Goal: Information Seeking & Learning: Learn about a topic

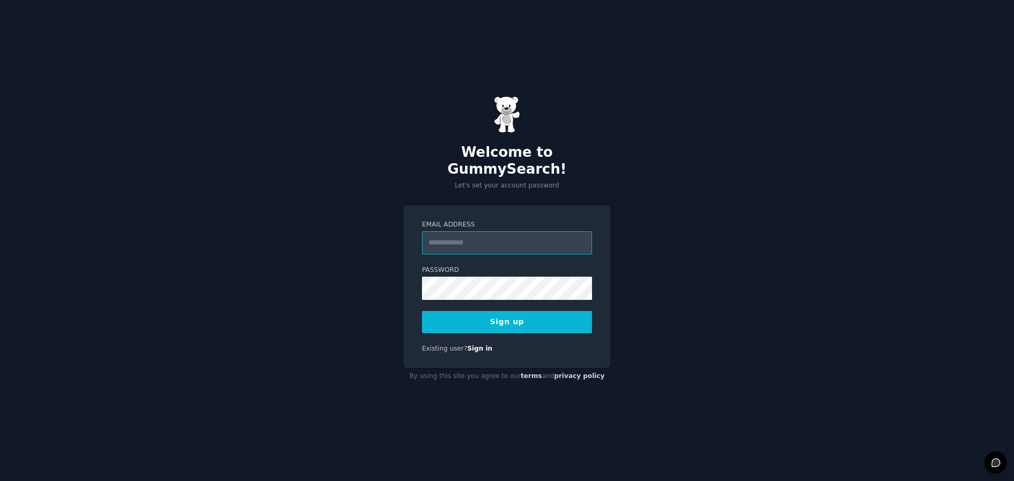
click at [464, 231] on input "Email Address" at bounding box center [507, 242] width 170 height 23
type input "**********"
click at [422, 311] on button "Sign up" at bounding box center [507, 322] width 170 height 22
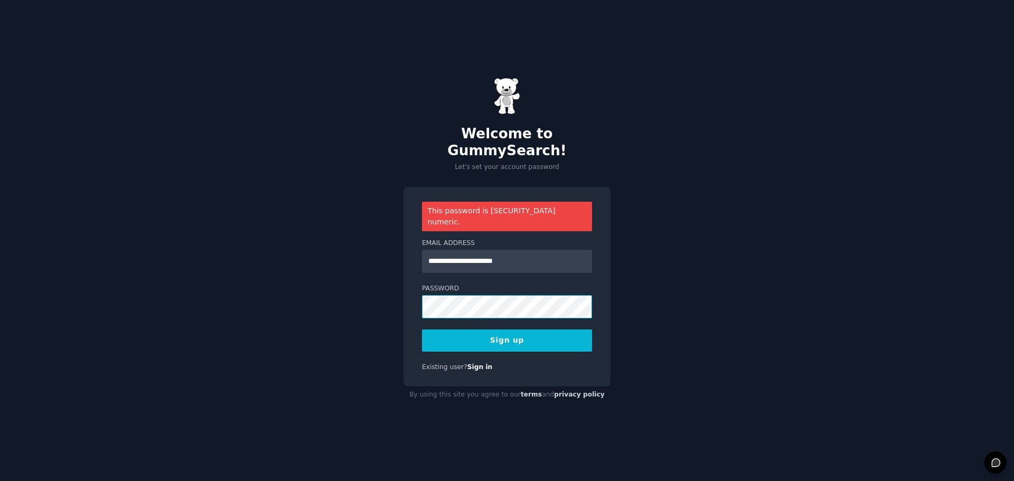
click at [422, 330] on button "Sign up" at bounding box center [507, 341] width 170 height 22
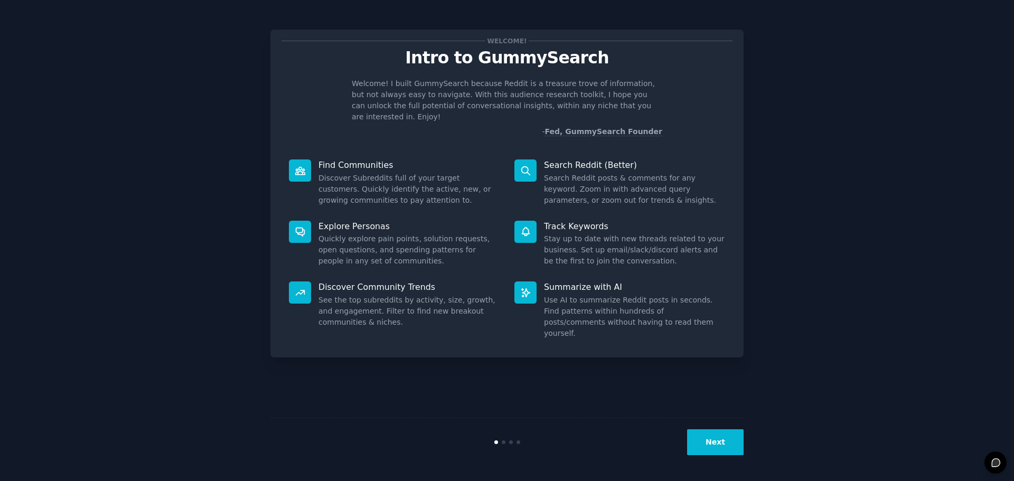
click at [345, 159] on p "Find Communities" at bounding box center [408, 164] width 181 height 11
click at [727, 454] on button "Next" at bounding box center [715, 442] width 57 height 26
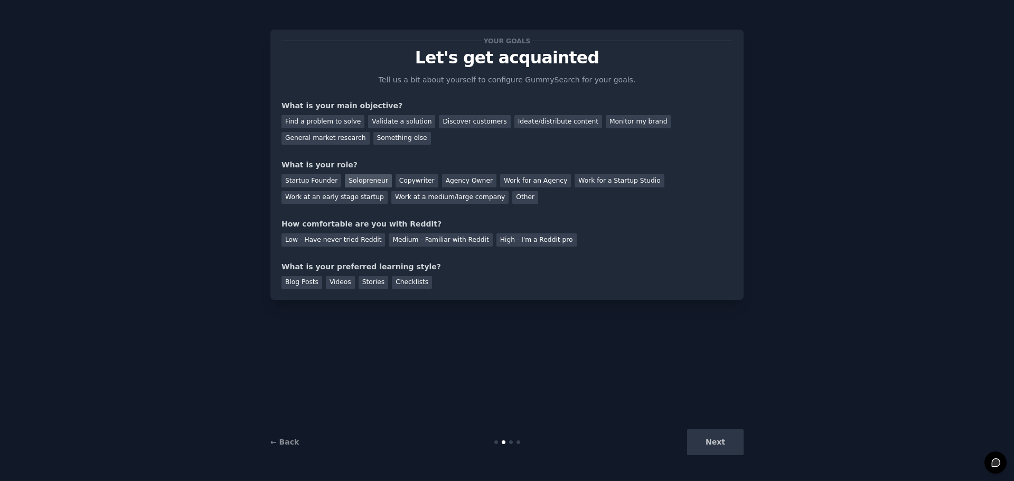
click at [351, 182] on div "Solopreneur" at bounding box center [368, 180] width 46 height 13
click at [493, 198] on div "Startup Founder Solopreneur Copywriter Agency Owner Work for an Agency Work for…" at bounding box center [506, 187] width 451 height 33
click at [412, 239] on div "Medium - Familiar with Reddit" at bounding box center [441, 239] width 104 height 13
click at [559, 222] on div "How comfortable are you with Reddit?" at bounding box center [506, 224] width 451 height 11
click at [304, 283] on div "Blog Posts" at bounding box center [301, 282] width 41 height 13
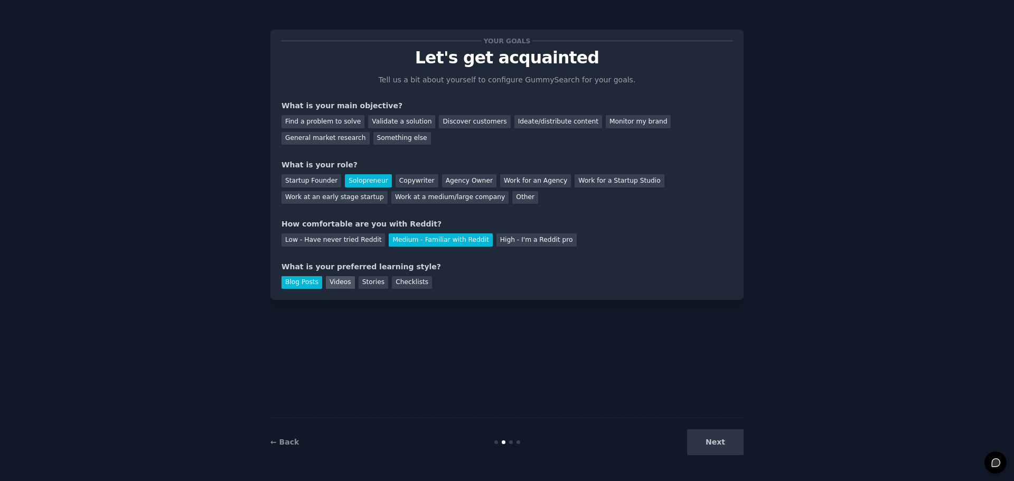
click at [335, 283] on div "Videos" at bounding box center [340, 282] width 29 height 13
drag, startPoint x: 382, startPoint y: 267, endPoint x: 406, endPoint y: 267, distance: 24.3
click at [406, 267] on div "What is your preferred learning style?" at bounding box center [506, 266] width 451 height 11
click at [409, 267] on div "What is your preferred learning style?" at bounding box center [506, 266] width 451 height 11
click at [400, 124] on div "Validate a solution" at bounding box center [401, 121] width 67 height 13
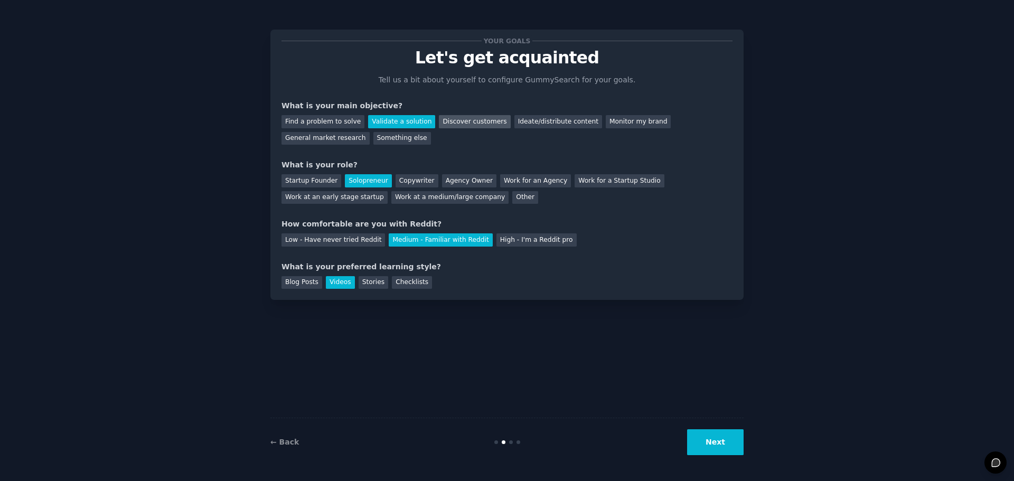
click at [459, 122] on div "Discover customers" at bounding box center [474, 121] width 71 height 13
click at [730, 443] on button "Next" at bounding box center [715, 442] width 57 height 26
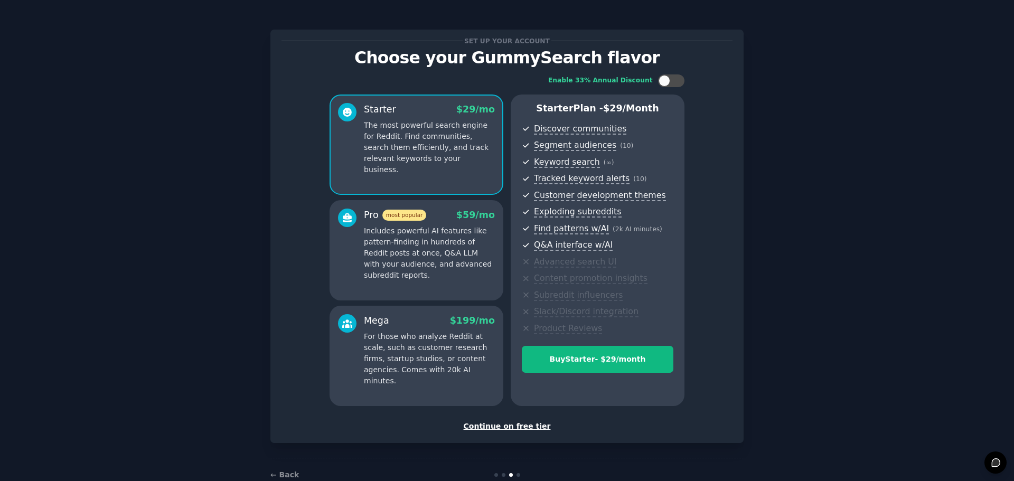
click at [518, 428] on div "Continue on free tier" at bounding box center [506, 426] width 451 height 11
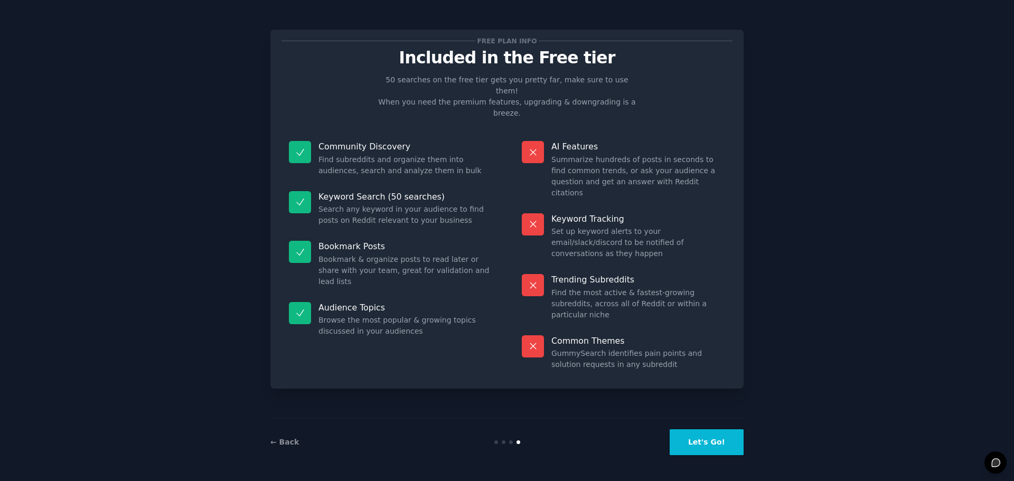
click at [700, 440] on button "Let's Go!" at bounding box center [707, 442] width 74 height 26
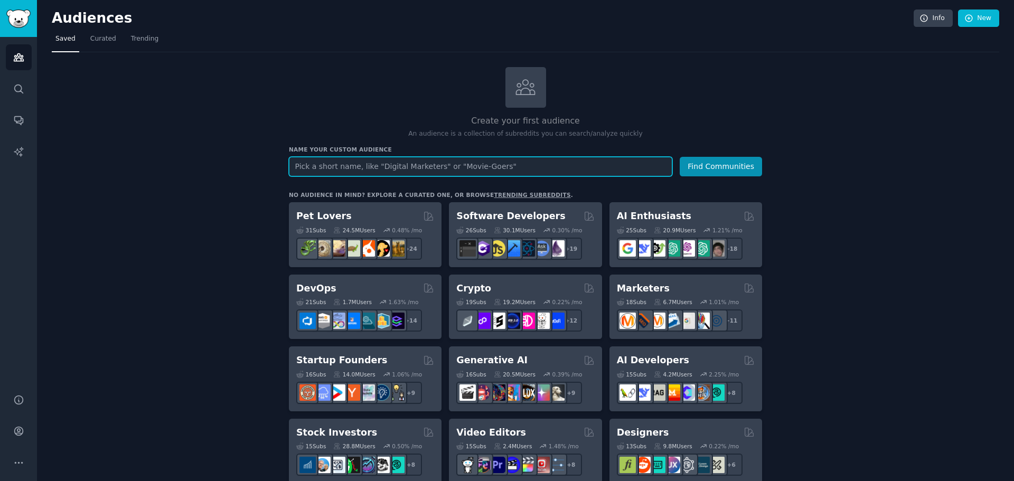
paste input "AI automation issues"
type input "AI automation issues"
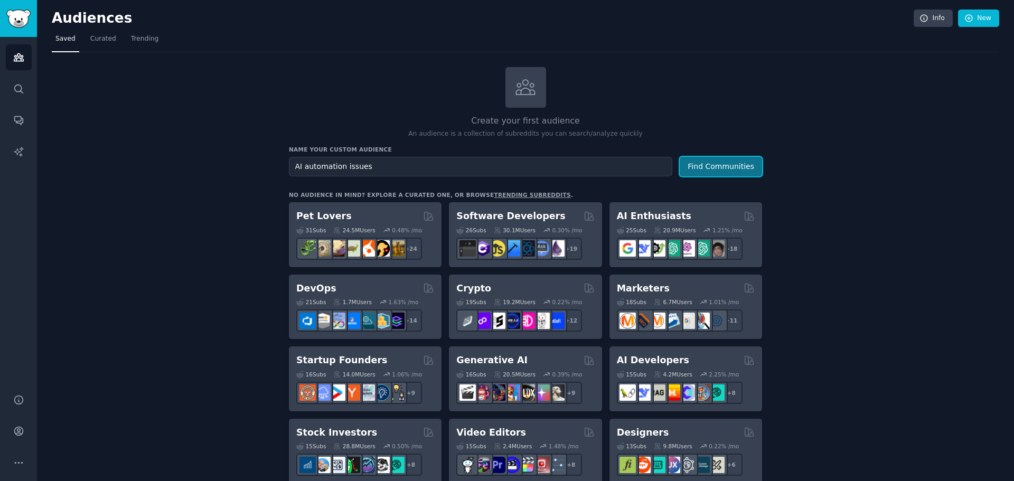
click at [753, 163] on button "Find Communities" at bounding box center [721, 167] width 82 height 20
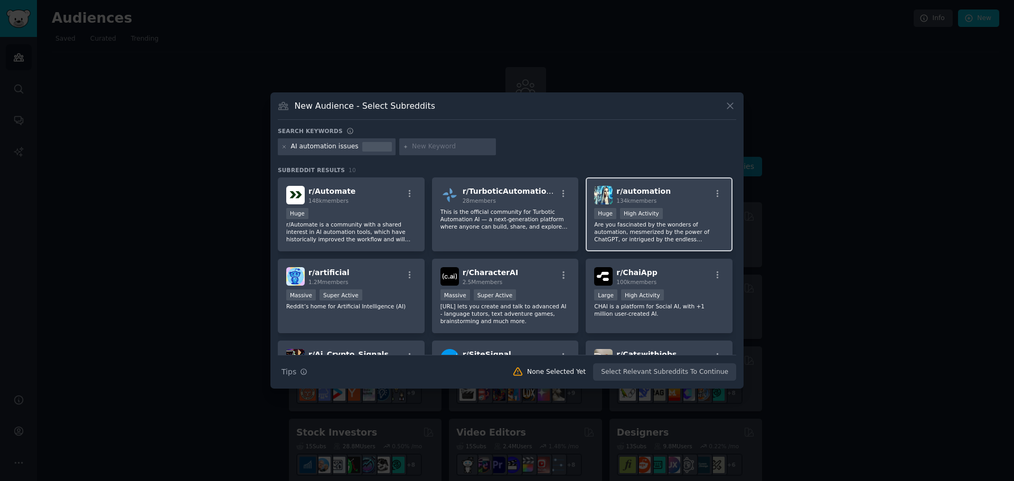
click at [650, 192] on span "r/ automation" at bounding box center [643, 191] width 54 height 8
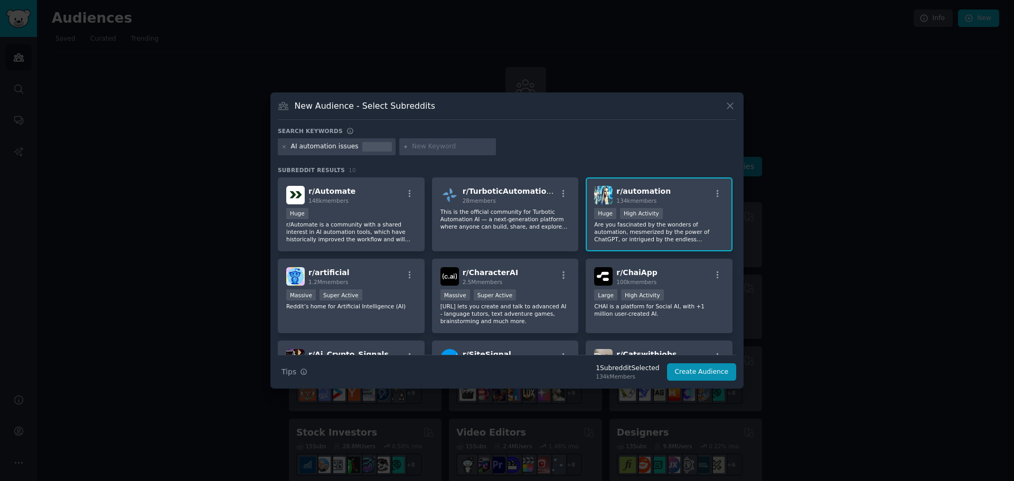
click at [654, 225] on p "Are you fascinated by the wonders of automation, mesmerized by the power of Cha…" at bounding box center [659, 232] width 130 height 22
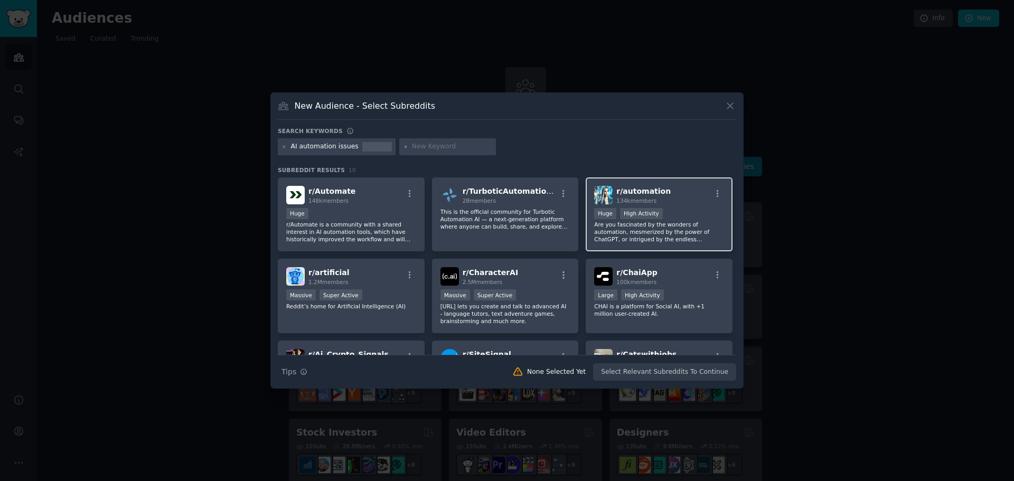
click at [653, 222] on p "Are you fascinated by the wonders of automation, mesmerized by the power of Cha…" at bounding box center [659, 232] width 130 height 22
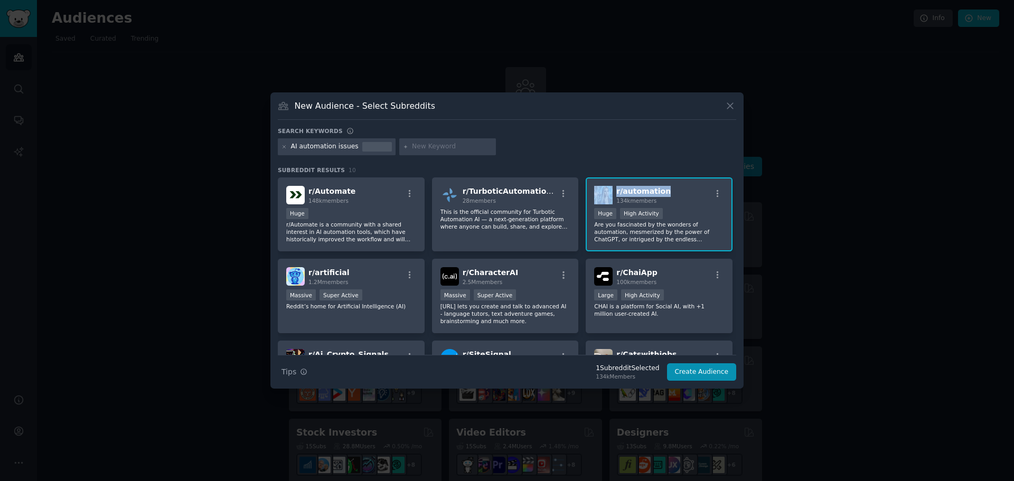
drag, startPoint x: 671, startPoint y: 192, endPoint x: 613, endPoint y: 193, distance: 58.6
click at [613, 193] on div "r/ automation 134k members" at bounding box center [659, 195] width 130 height 18
copy div "r/ automation"
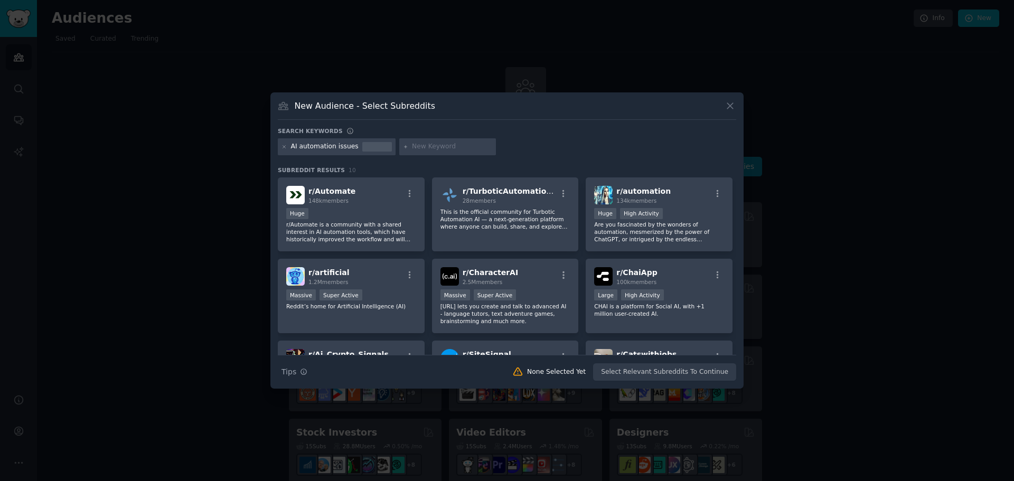
click at [218, 127] on div at bounding box center [507, 240] width 1014 height 481
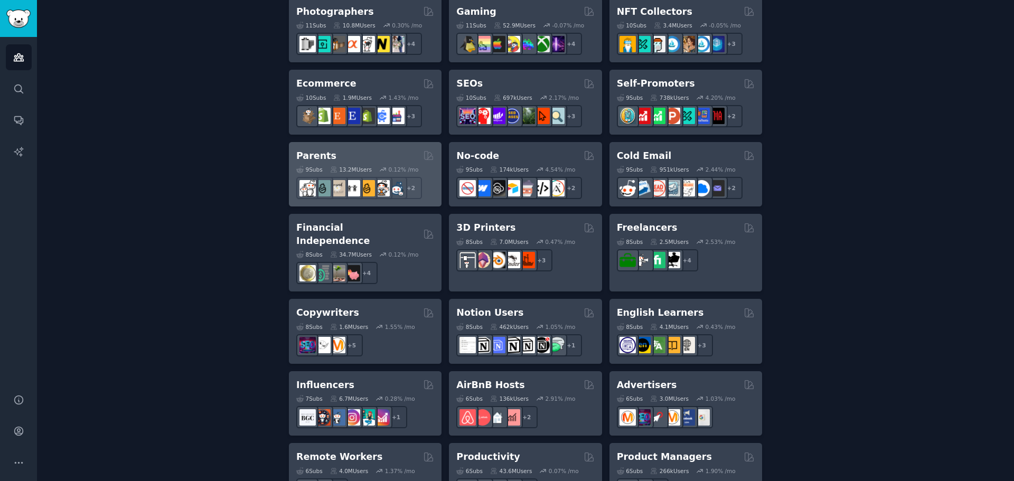
scroll to position [561, 0]
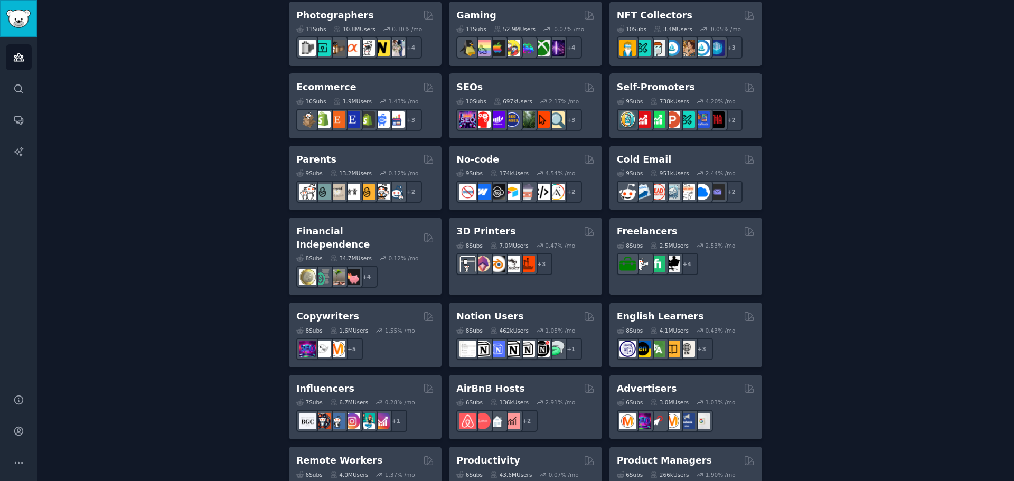
click at [27, 14] on img "Sidebar" at bounding box center [18, 19] width 24 height 18
